Goal: Transaction & Acquisition: Book appointment/travel/reservation

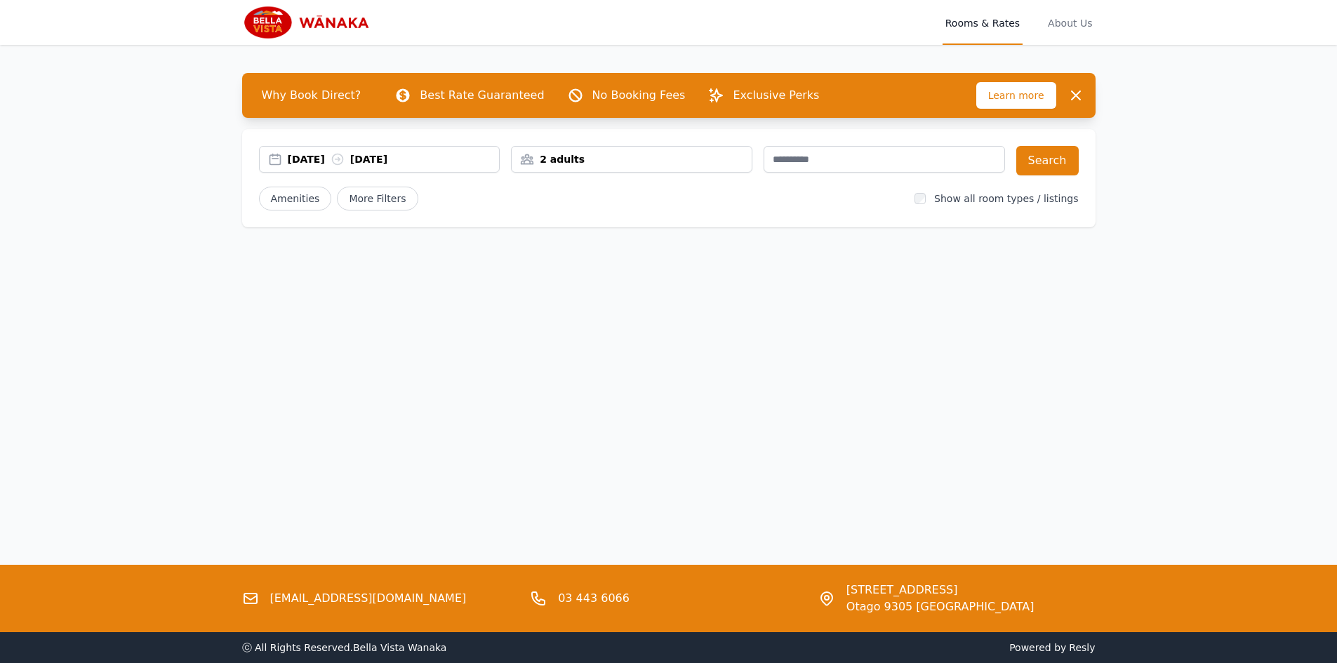
click at [274, 161] on div "[DATE] [DATE]" at bounding box center [380, 159] width 240 height 14
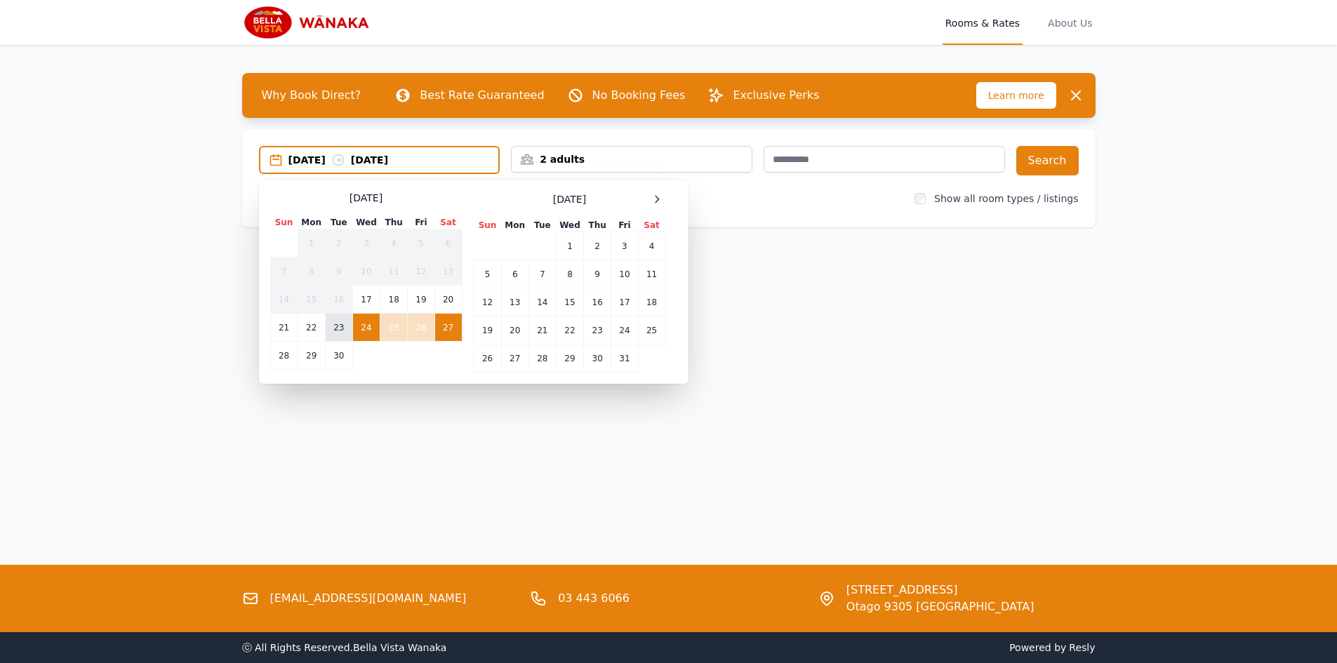
click at [340, 328] on td "23" at bounding box center [338, 328] width 27 height 28
click at [345, 159] on icon at bounding box center [338, 160] width 14 height 14
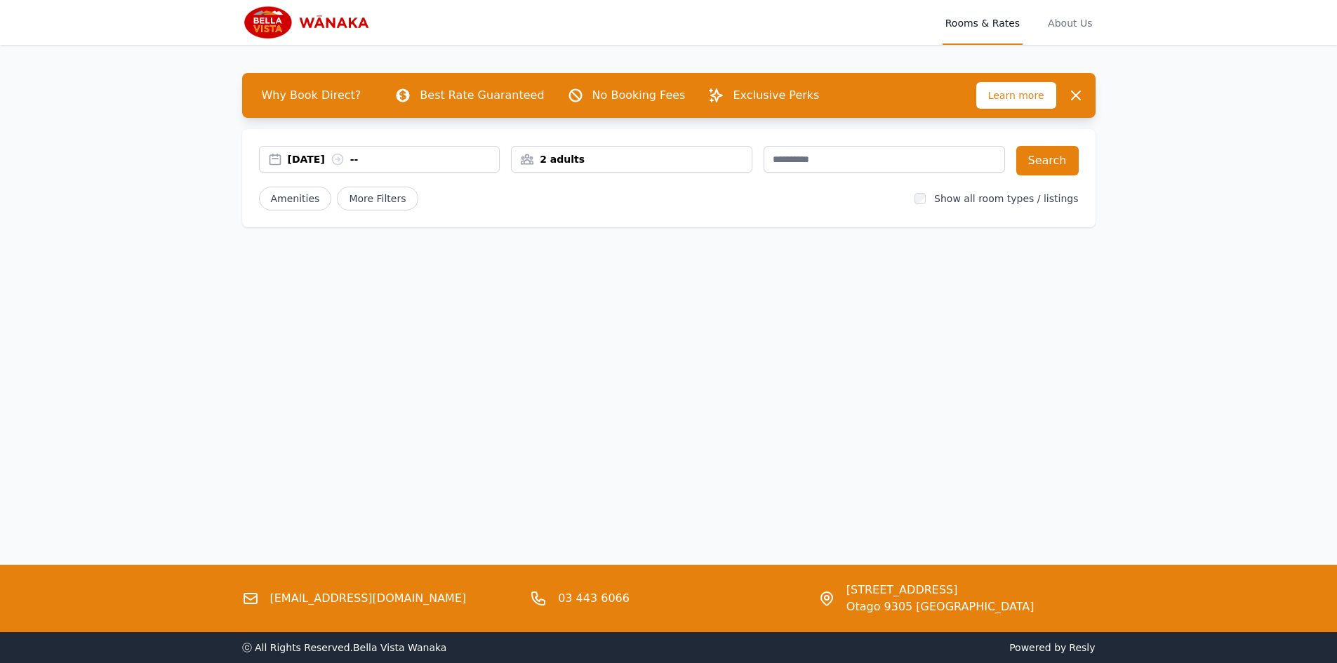
click at [345, 156] on icon at bounding box center [338, 159] width 14 height 14
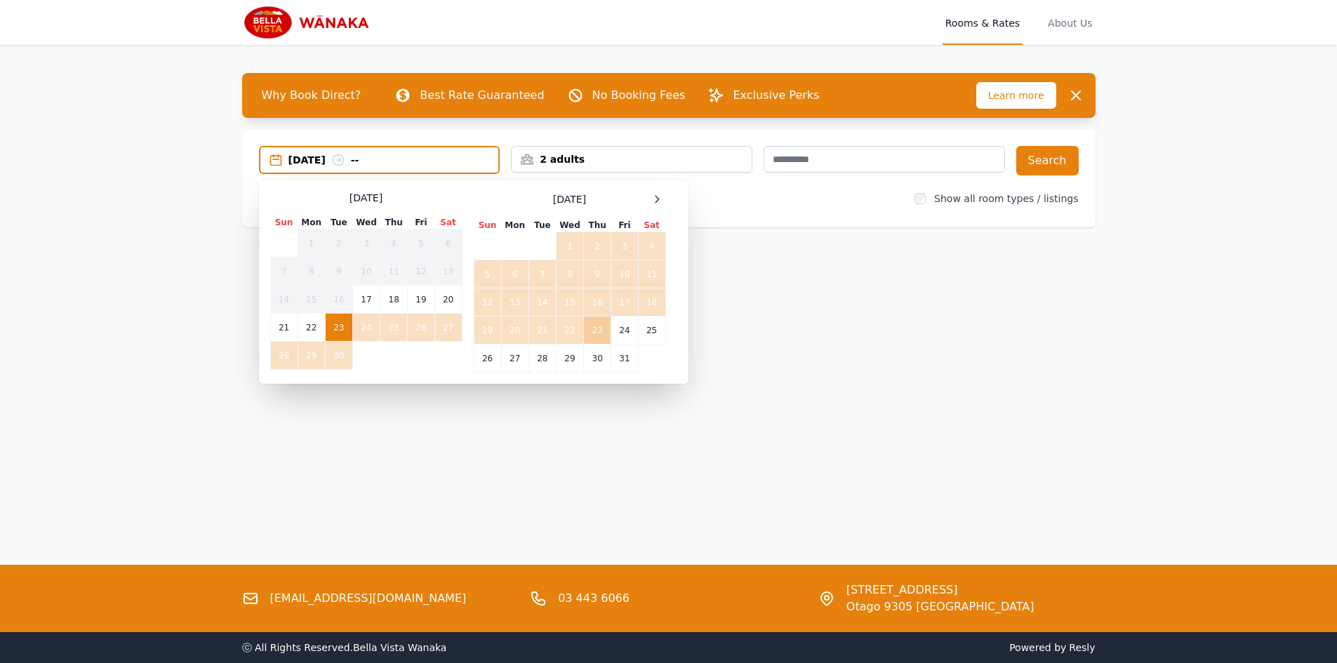
click at [598, 330] on td "23" at bounding box center [597, 331] width 27 height 28
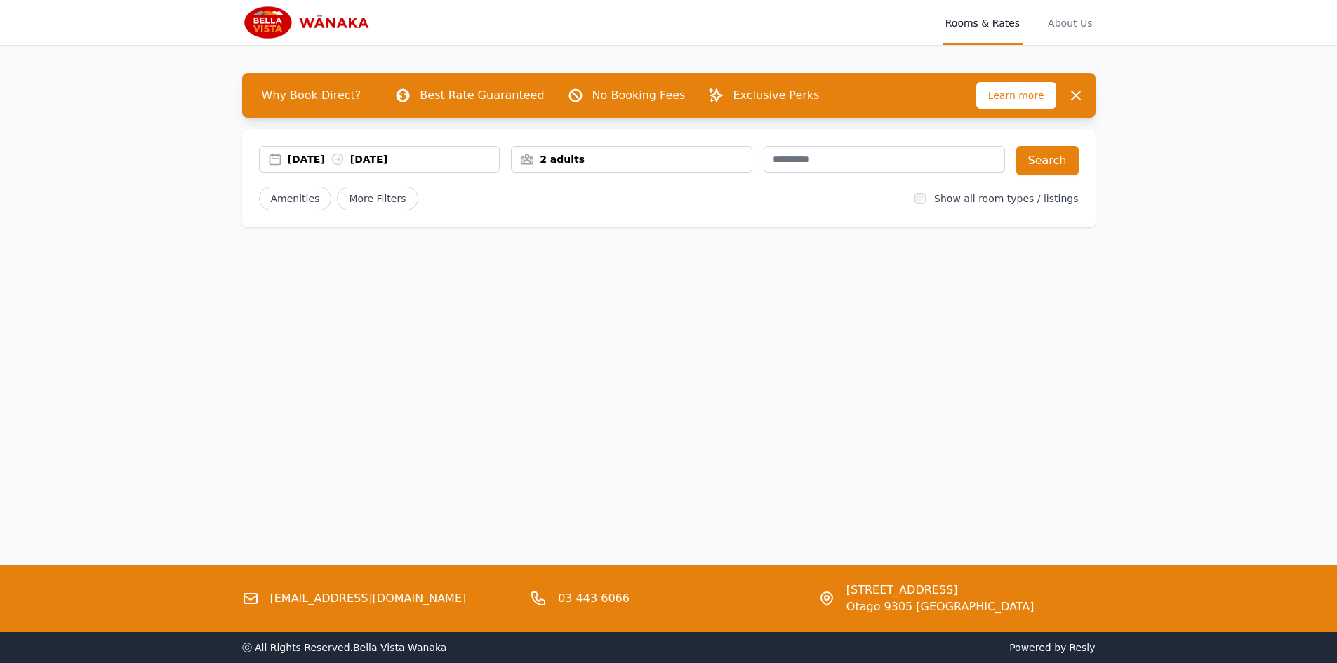
click at [401, 158] on div "[DATE] [DATE]" at bounding box center [394, 159] width 212 height 14
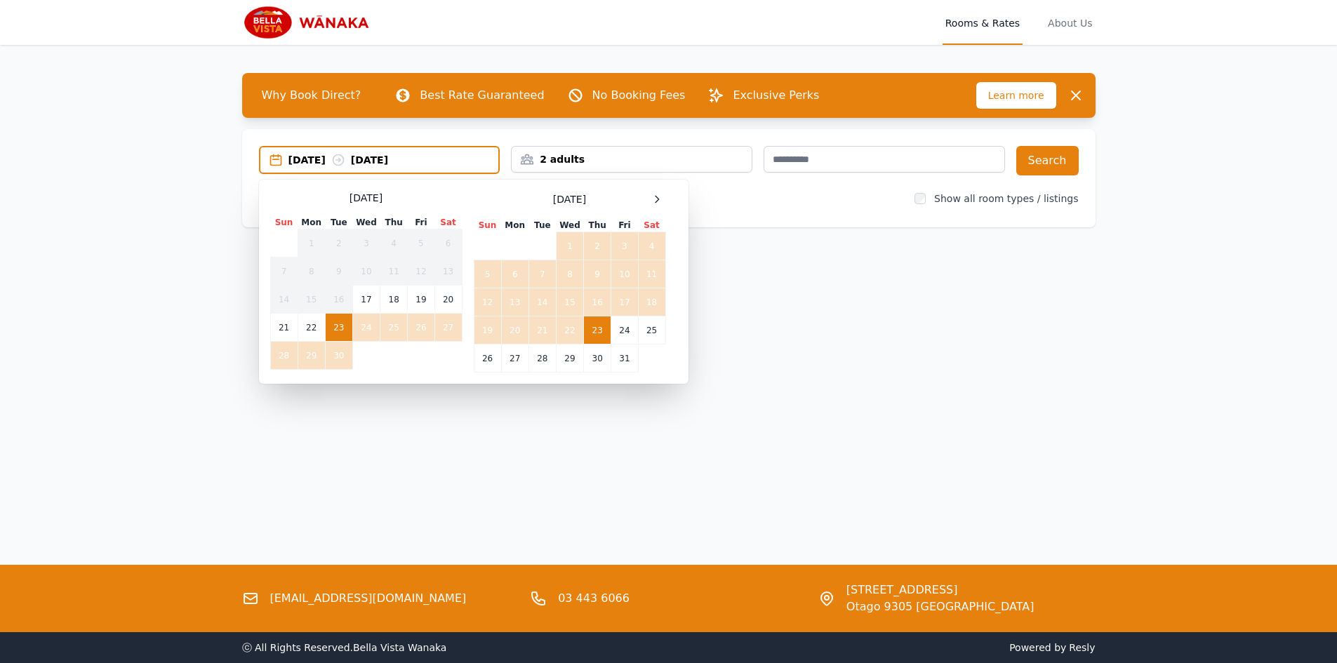
click at [337, 325] on td "23" at bounding box center [338, 328] width 27 height 28
click at [597, 330] on td "23" at bounding box center [597, 331] width 27 height 28
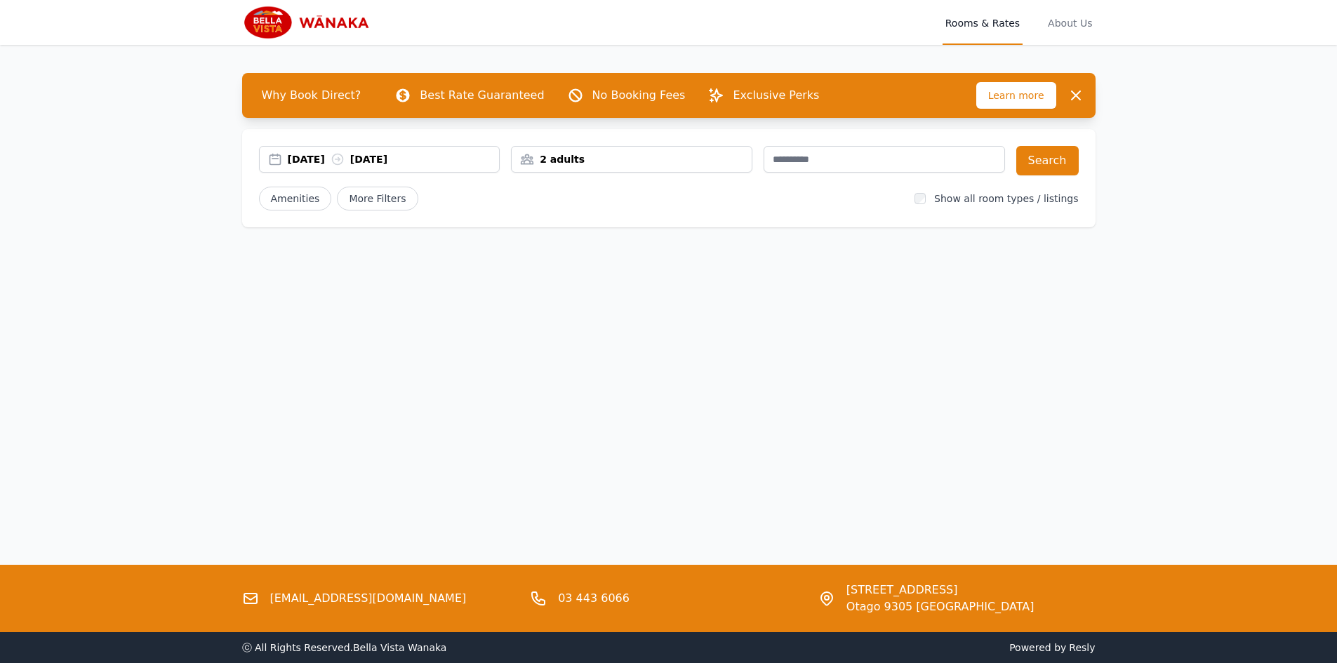
click at [410, 155] on div "[DATE] [DATE]" at bounding box center [394, 159] width 212 height 14
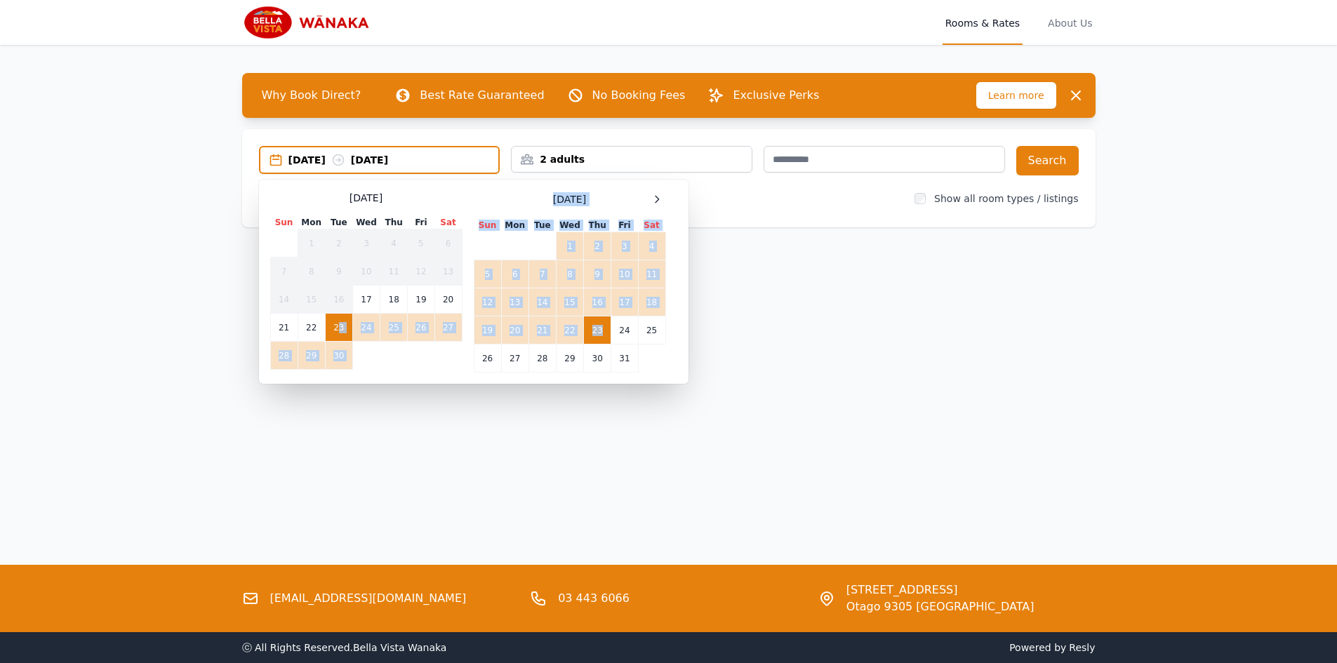
drag, startPoint x: 341, startPoint y: 326, endPoint x: 601, endPoint y: 338, distance: 260.6
click at [601, 338] on div "[DATE] Sun Mon Tue Wed Thu Fri Sat 1 2 3 4 5 6 7 8 9 10 11 12 13 14 15 16 17 18…" at bounding box center [473, 282] width 407 height 182
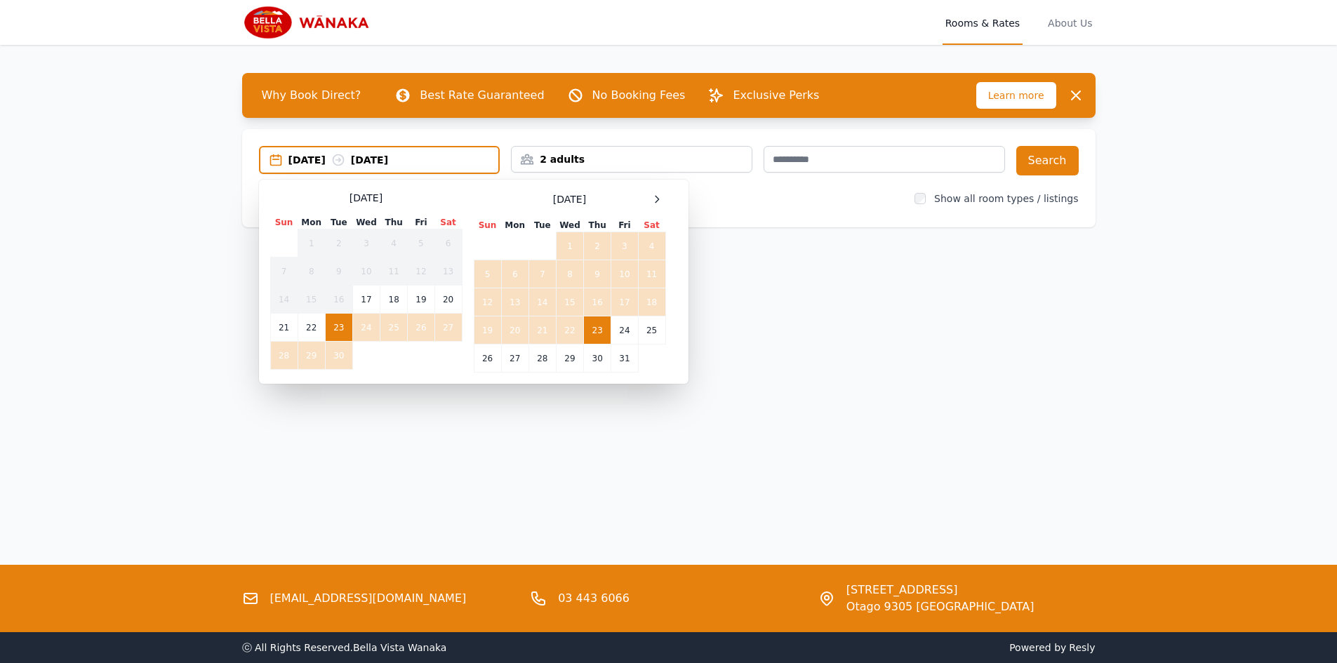
click at [821, 347] on div "Open main menu Rooms & Rates About Us Why Book Direct? Best Rate Guaranteed No …" at bounding box center [668, 331] width 1337 height 663
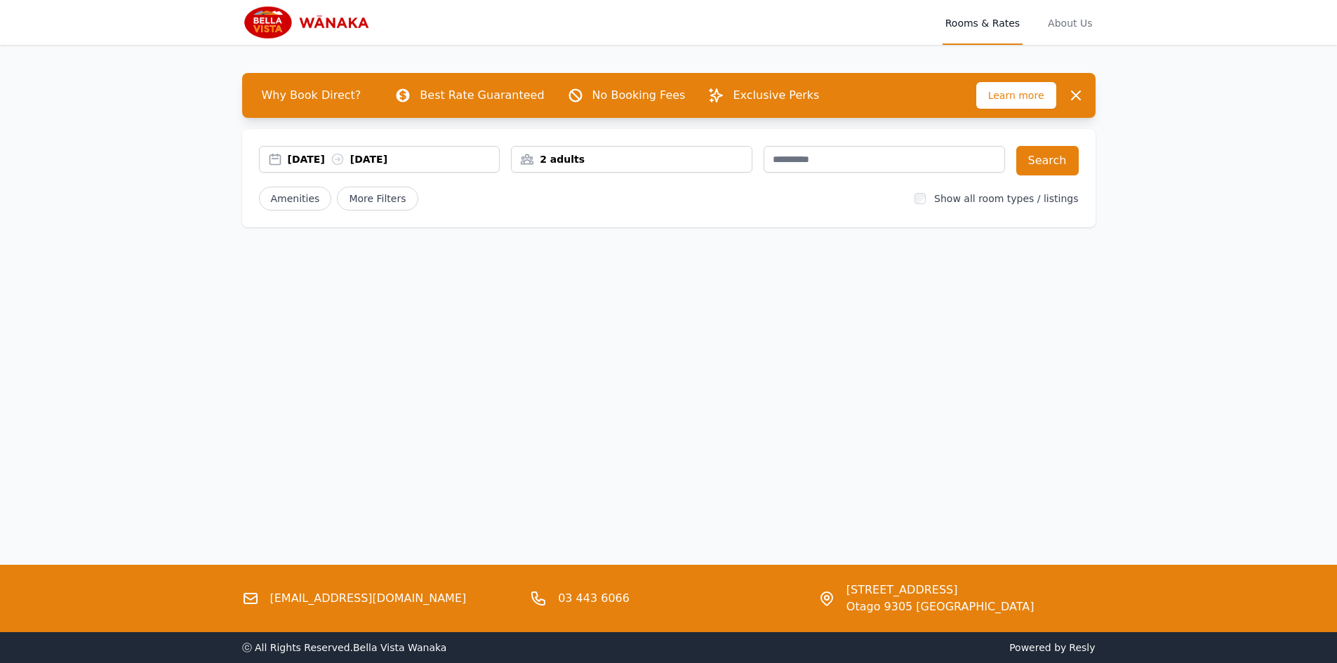
click at [766, 390] on div "Open main menu Rooms & Rates About Us Why Book Direct? Best Rate Guaranteed No …" at bounding box center [668, 331] width 1337 height 663
click at [284, 161] on div "[DATE] [DATE]" at bounding box center [380, 159] width 240 height 14
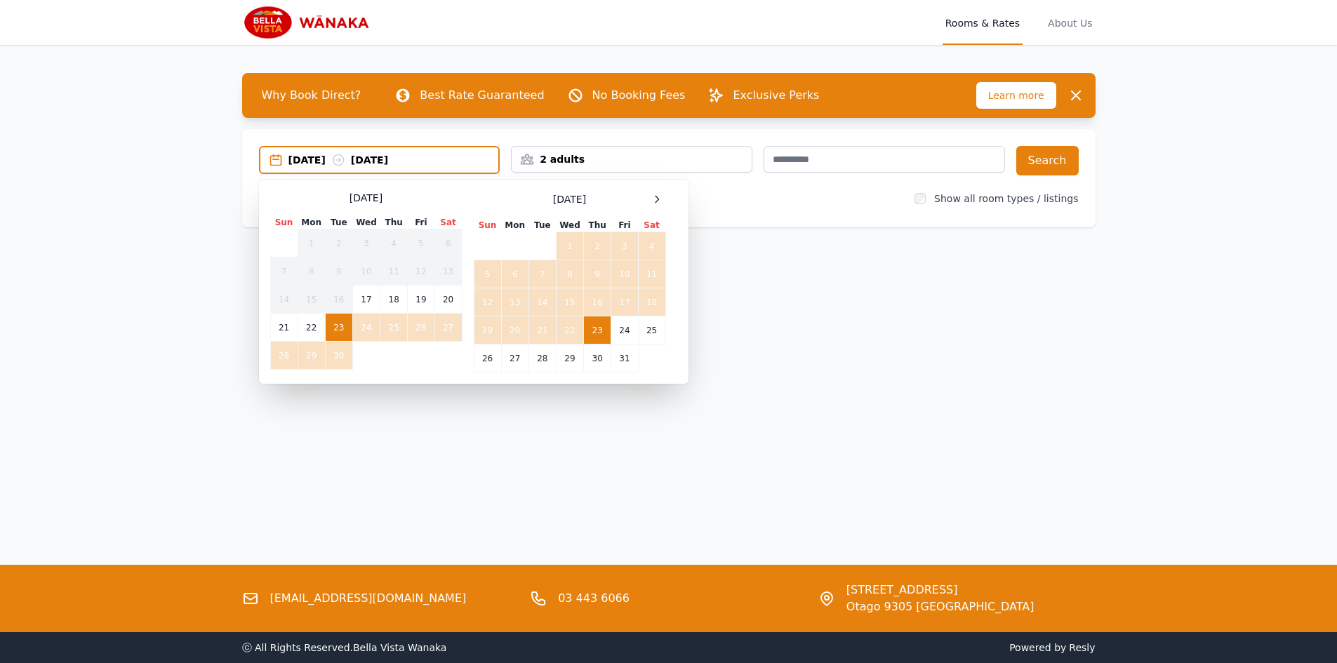
click at [596, 333] on td "23" at bounding box center [597, 331] width 27 height 28
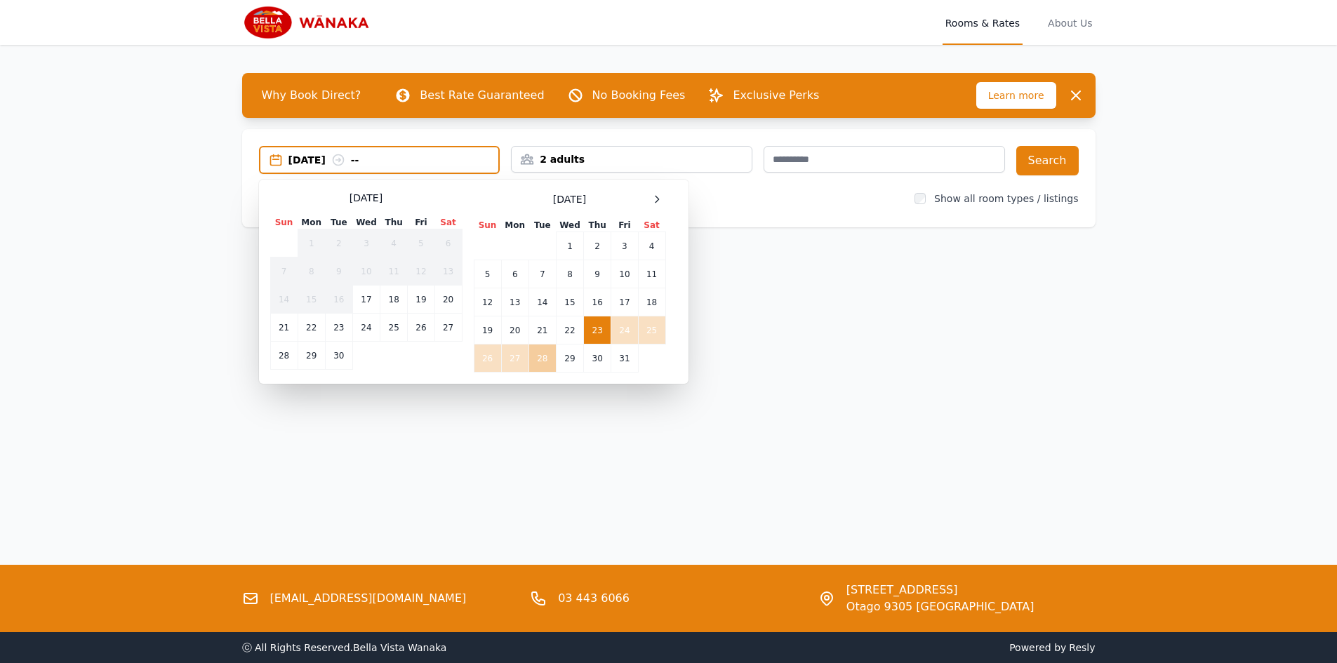
click at [540, 357] on td "28" at bounding box center [541, 359] width 27 height 28
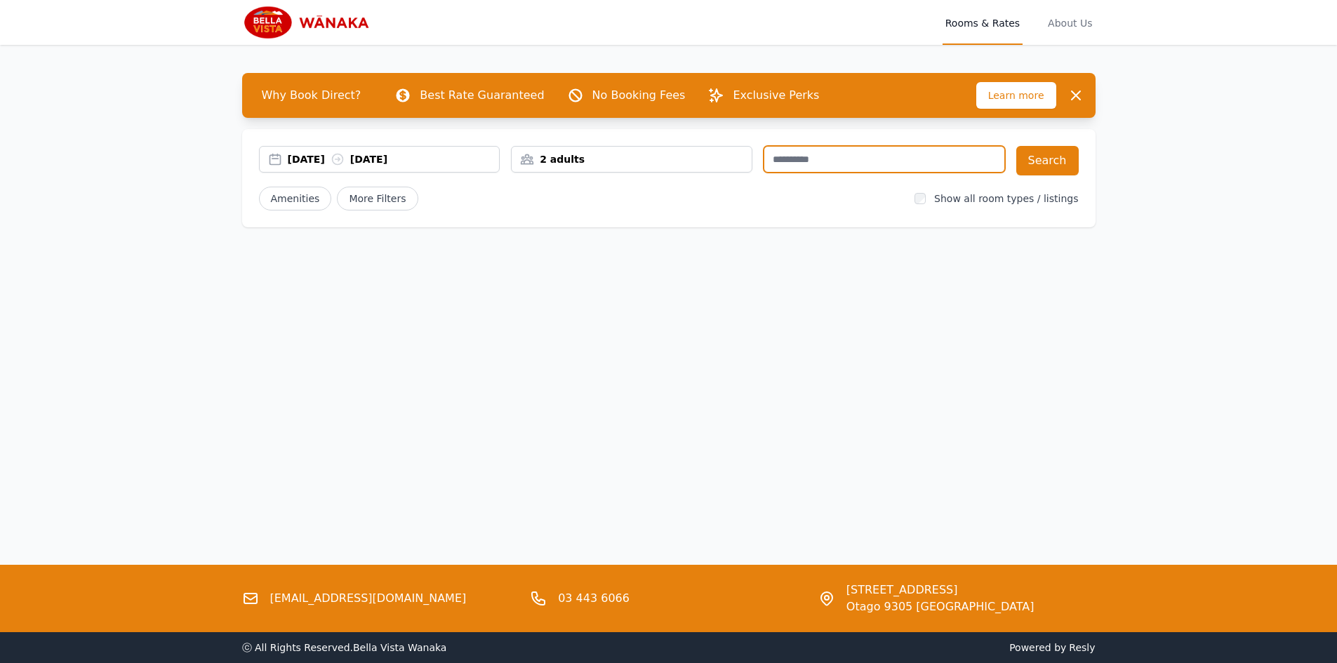
click at [802, 159] on input "text" at bounding box center [884, 159] width 241 height 27
type input "**********"
click at [1055, 160] on button "Search" at bounding box center [1047, 160] width 62 height 29
